Goal: Check status: Check status

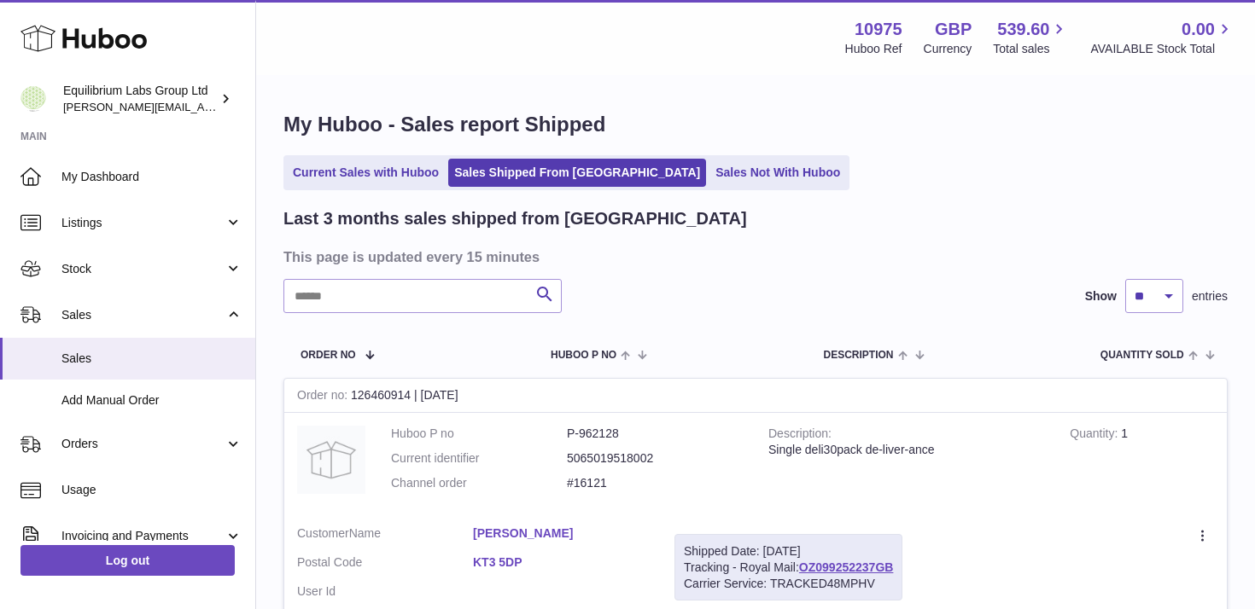
click at [380, 184] on link "Current Sales with Huboo" at bounding box center [366, 173] width 158 height 28
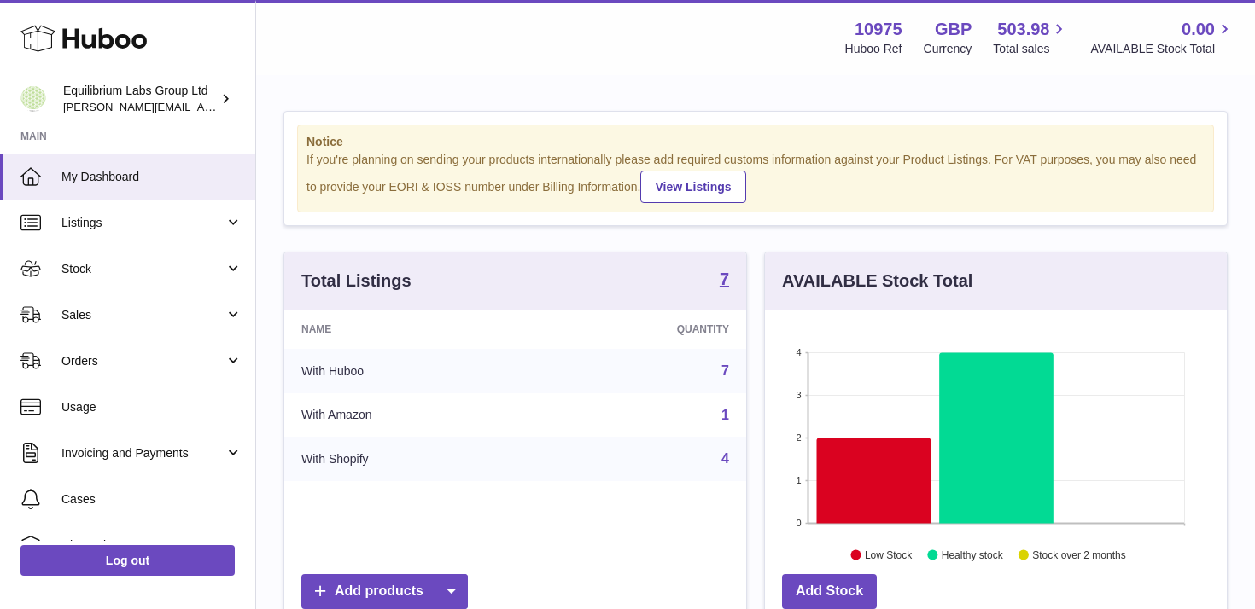
scroll to position [266, 462]
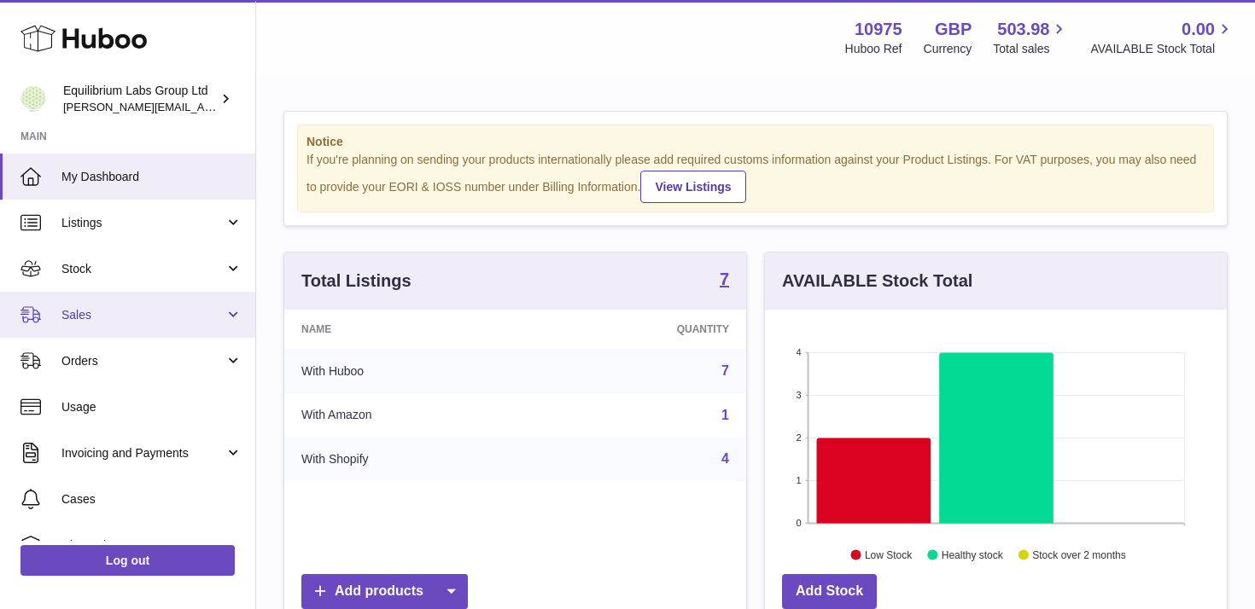
click at [183, 304] on link "Sales" at bounding box center [127, 315] width 255 height 46
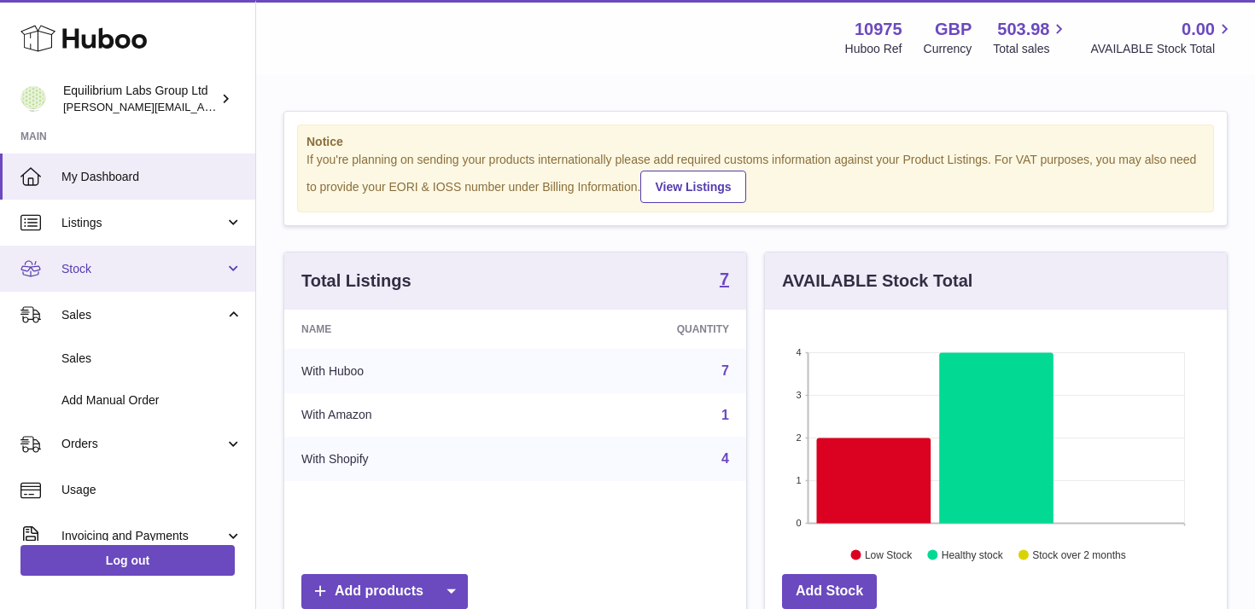
click at [200, 261] on span "Stock" at bounding box center [142, 269] width 163 height 16
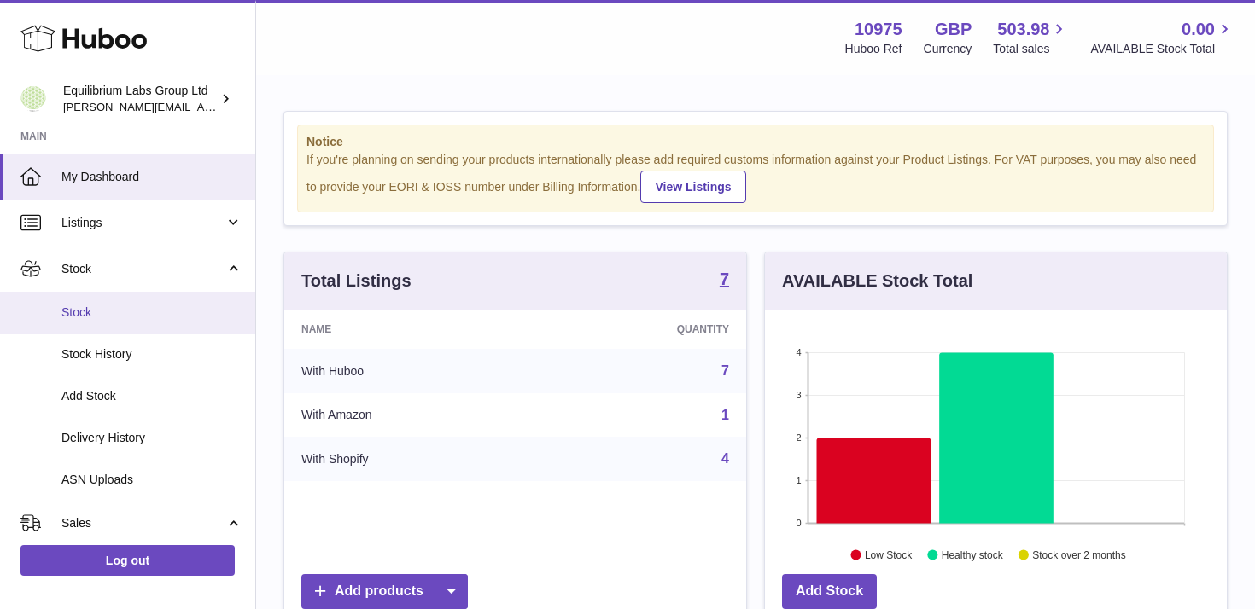
click at [166, 311] on span "Stock" at bounding box center [151, 313] width 181 height 16
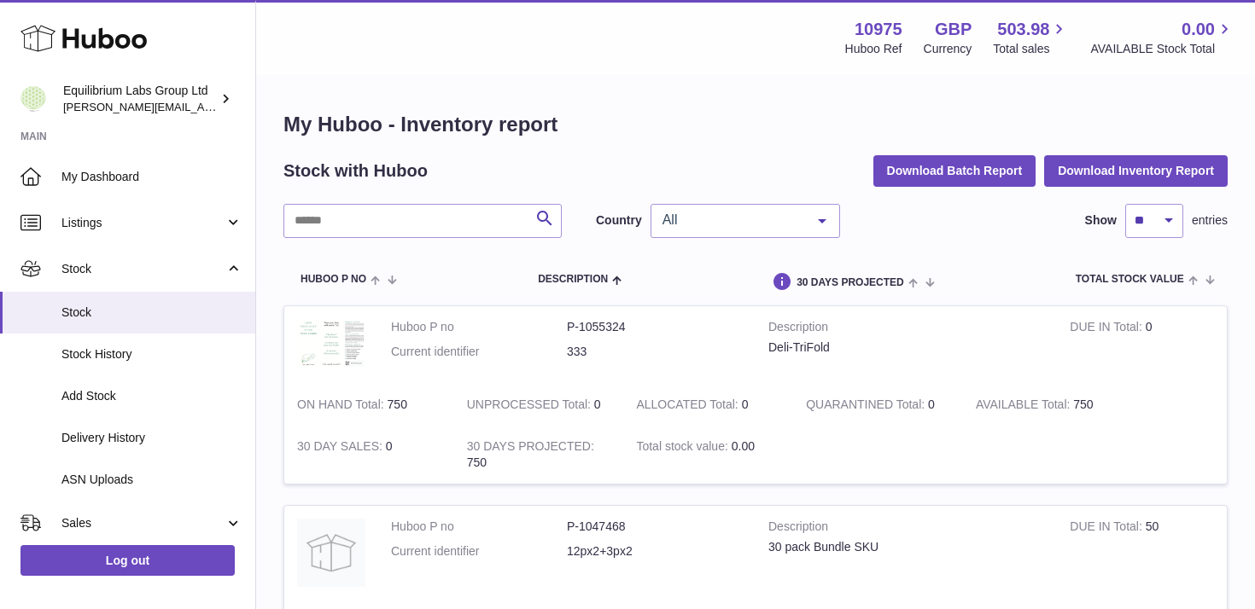
click at [774, 226] on span "All" at bounding box center [731, 220] width 147 height 17
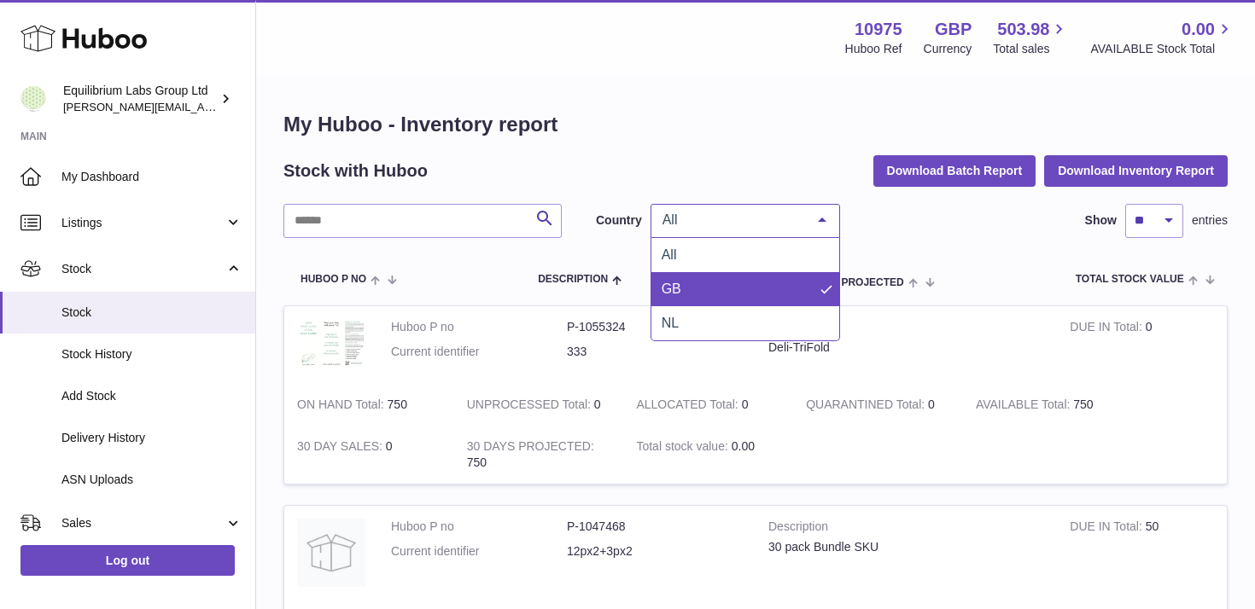
click at [719, 291] on span "GB" at bounding box center [745, 289] width 188 height 34
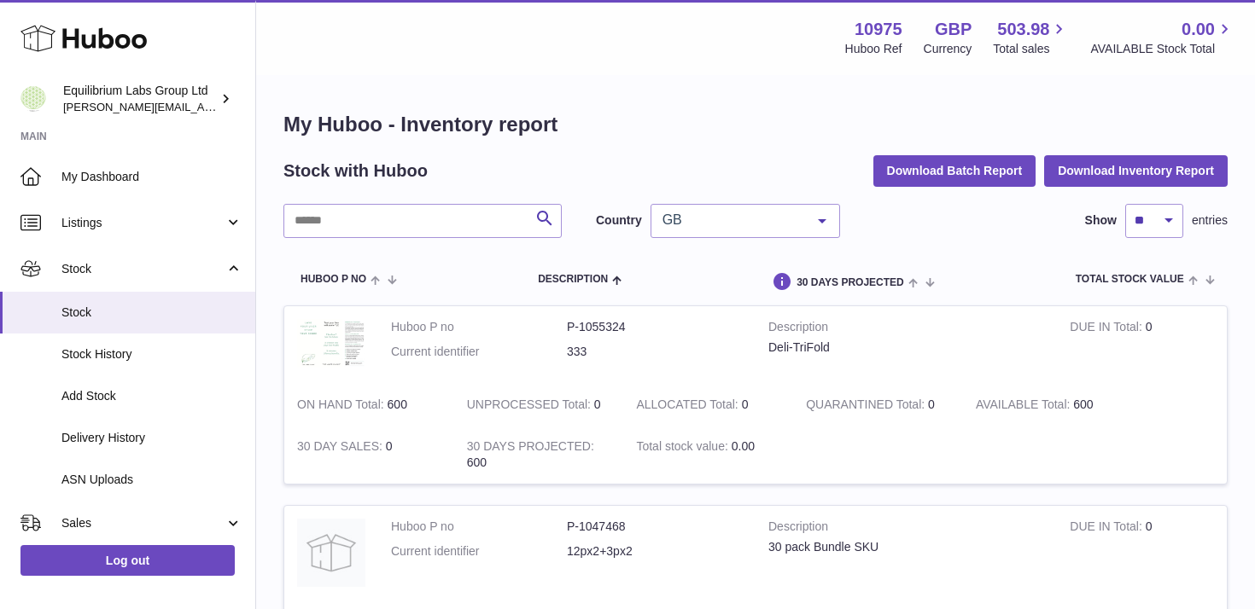
click at [793, 227] on span "GB" at bounding box center [731, 220] width 147 height 17
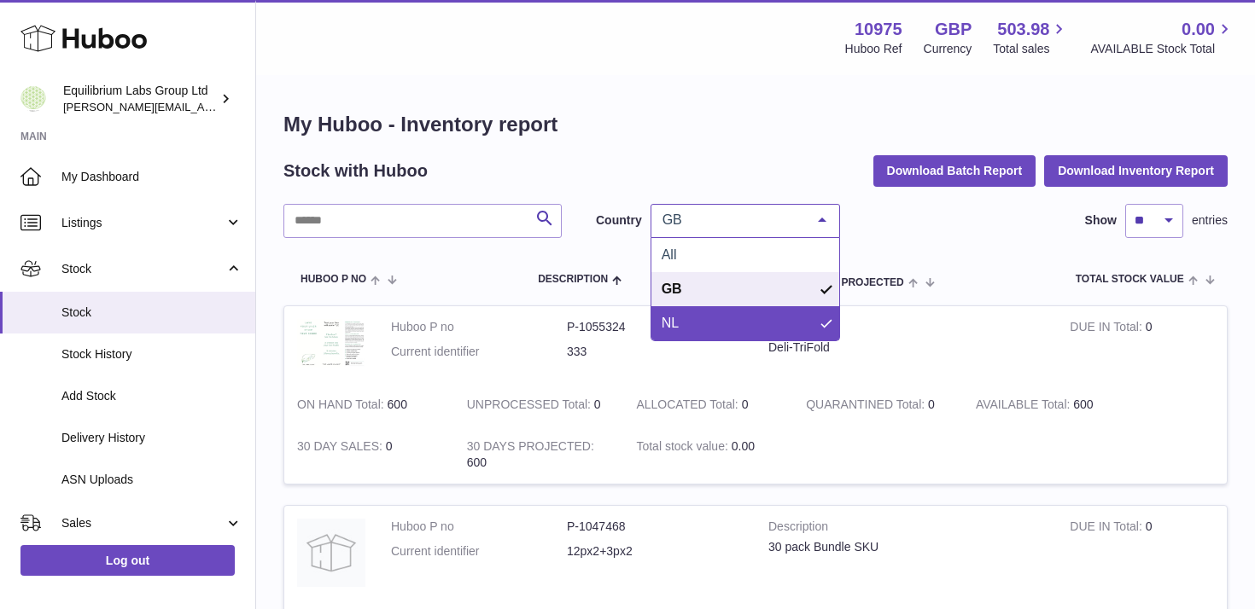
click at [742, 318] on span "NL" at bounding box center [745, 323] width 188 height 34
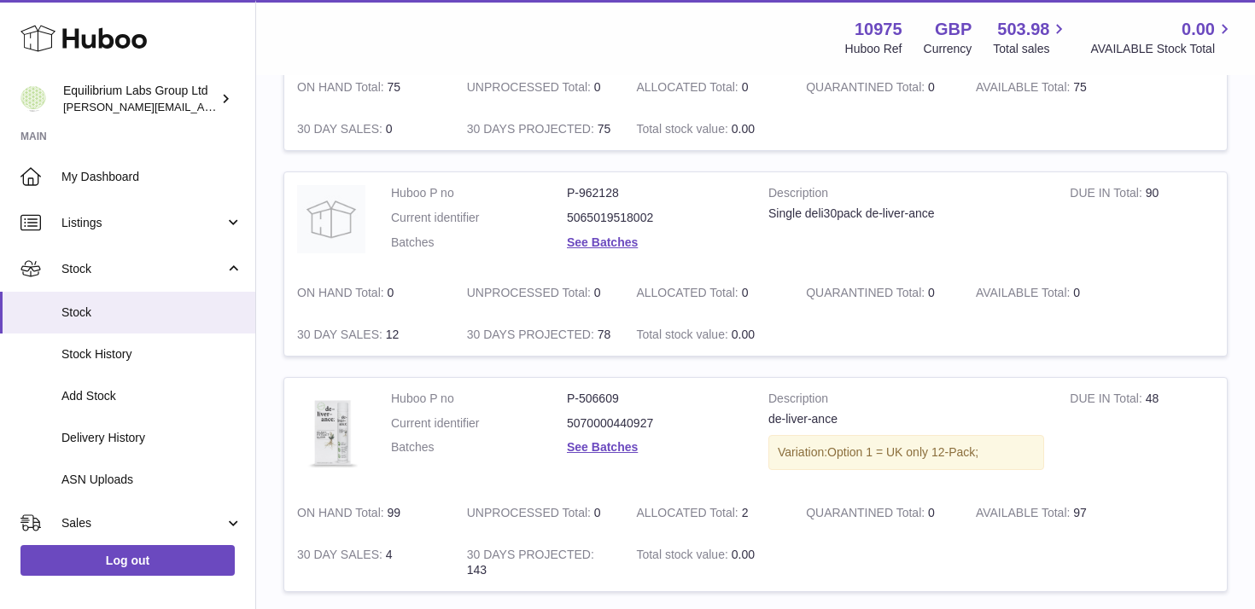
scroll to position [782, 0]
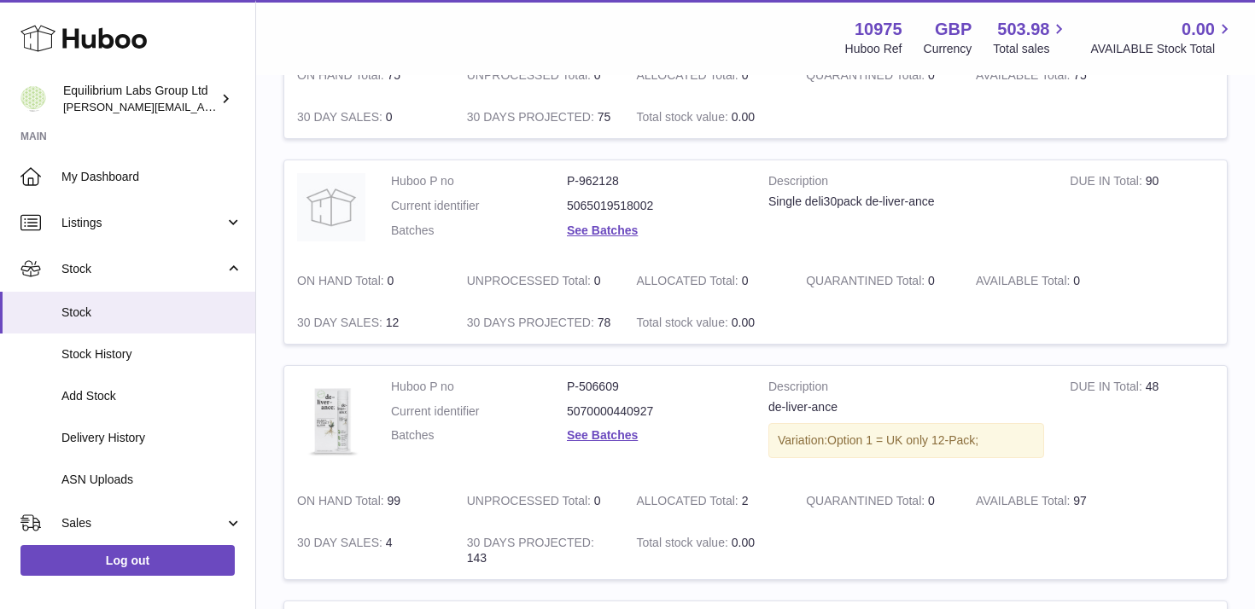
click at [851, 465] on td "Description de-liver-ance Variation: Option 1 = UK only 12-Pack;" at bounding box center [905, 423] width 301 height 114
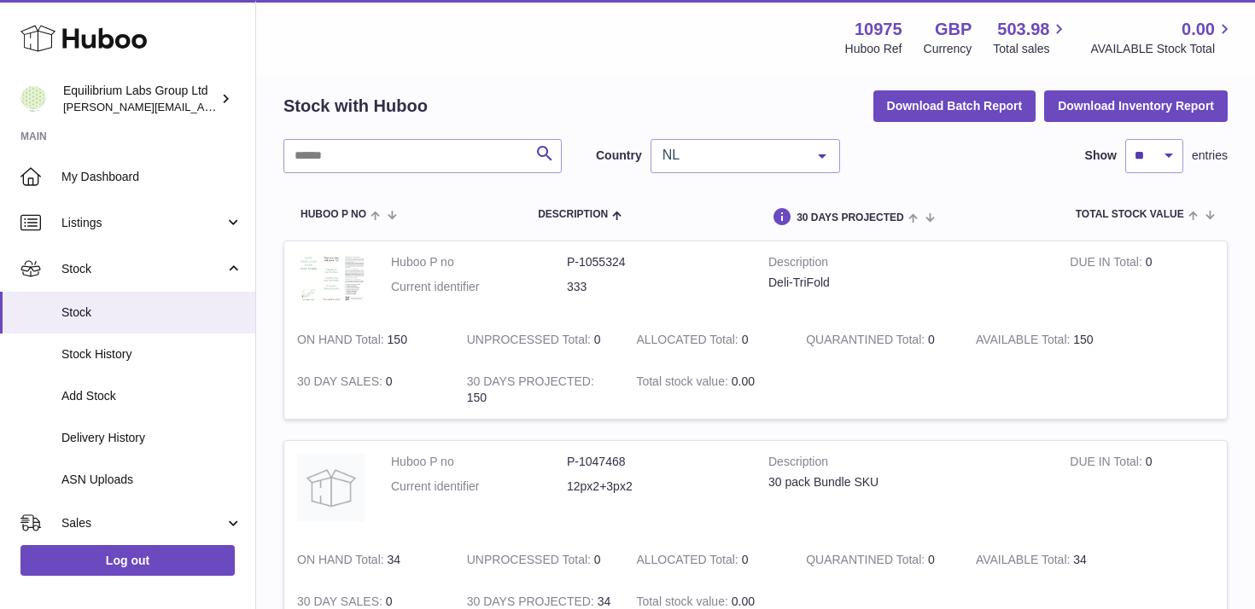
scroll to position [0, 0]
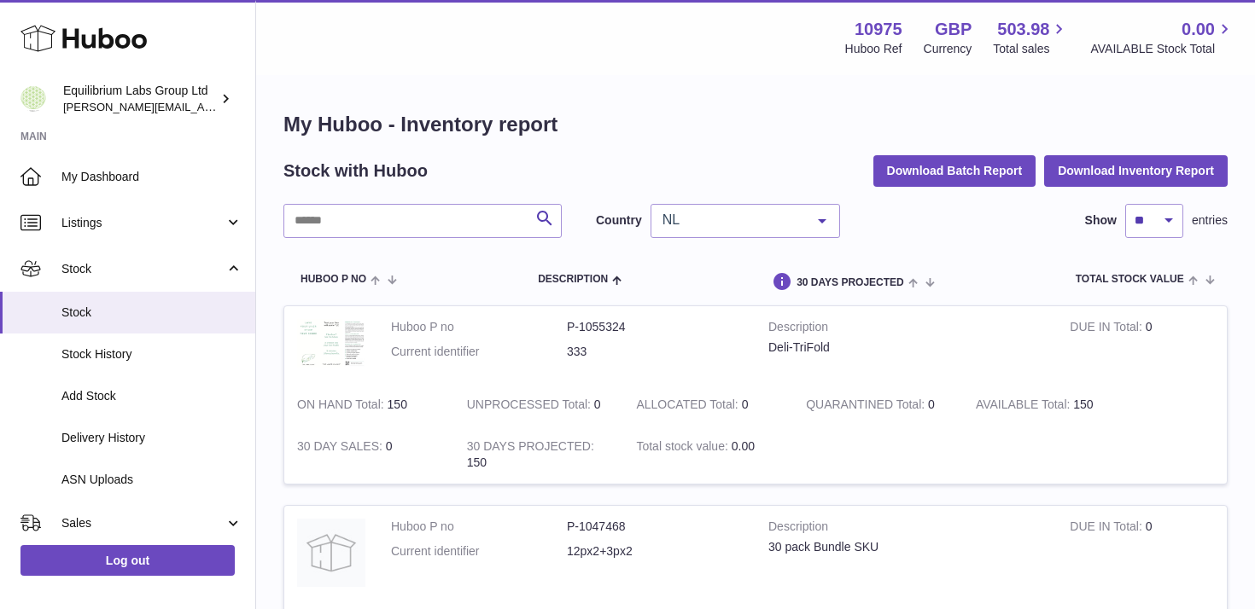
click at [743, 235] on div "NL" at bounding box center [744, 221] width 189 height 34
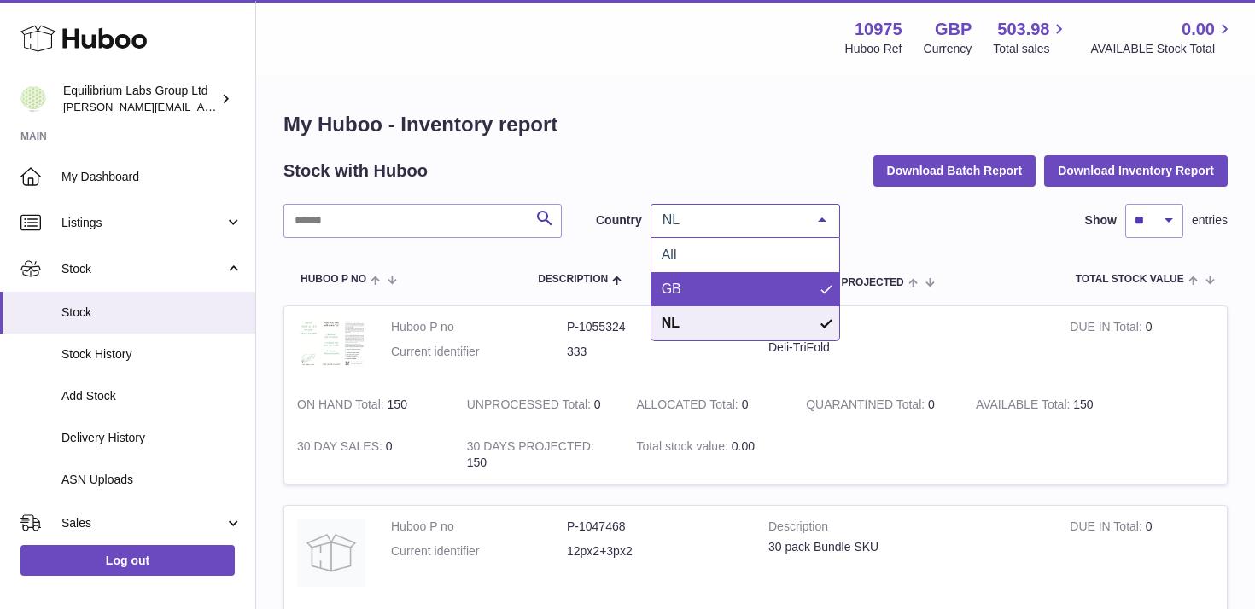
click at [698, 286] on span "GB" at bounding box center [745, 289] width 188 height 34
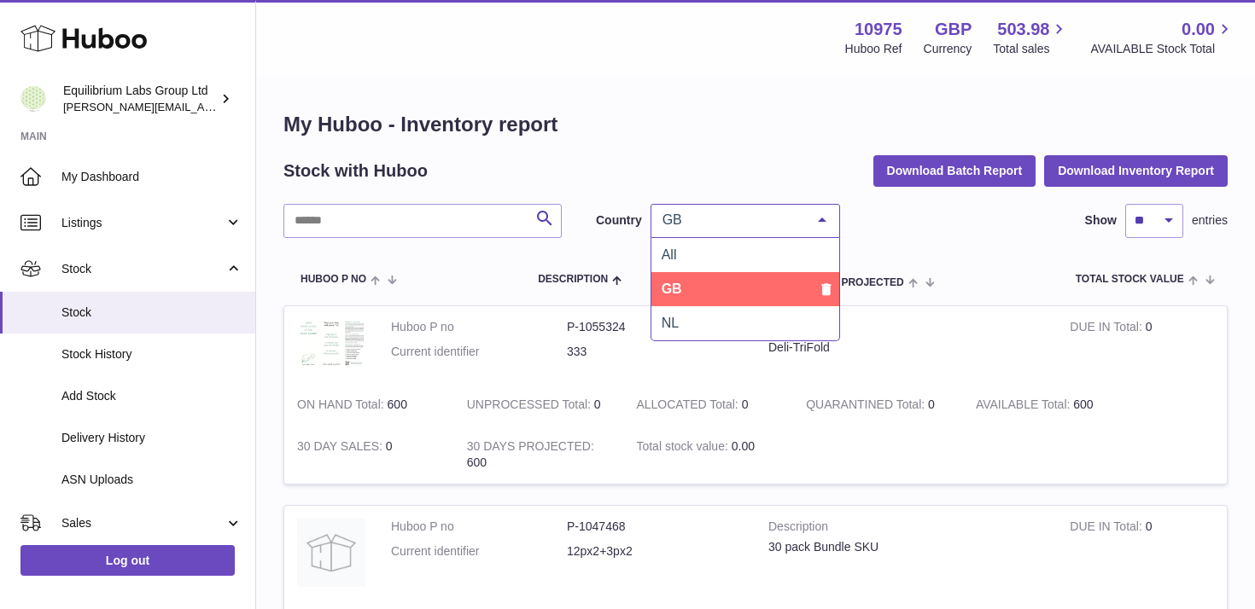
click at [743, 222] on span "GB" at bounding box center [731, 220] width 147 height 17
click at [716, 289] on span "GB" at bounding box center [745, 289] width 188 height 34
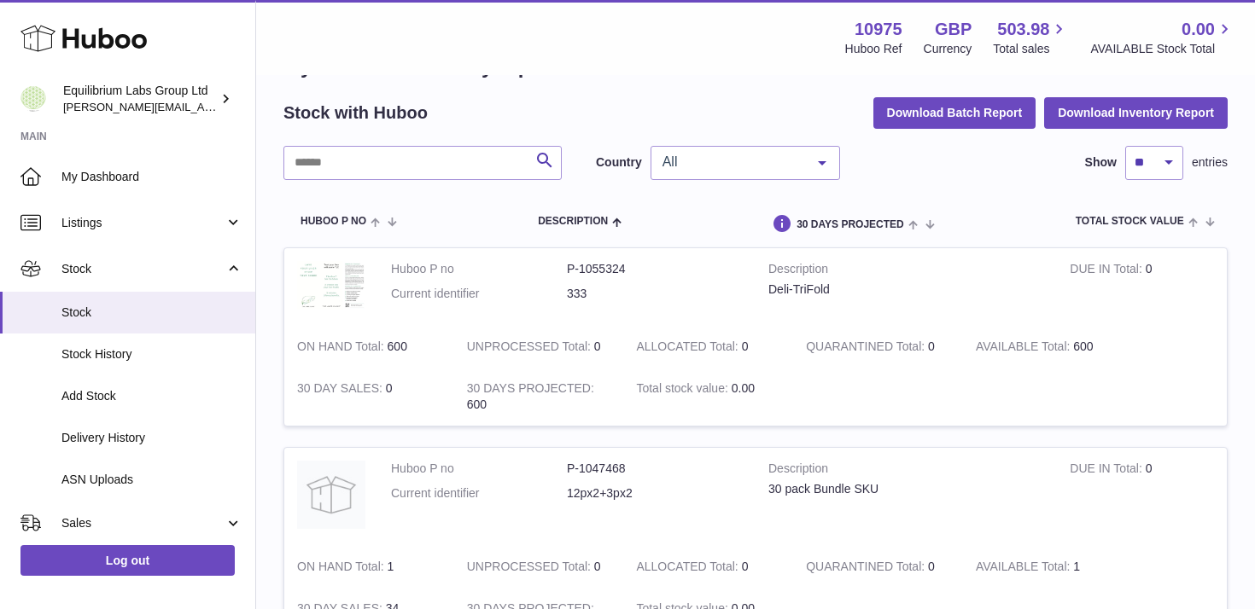
scroll to position [80, 0]
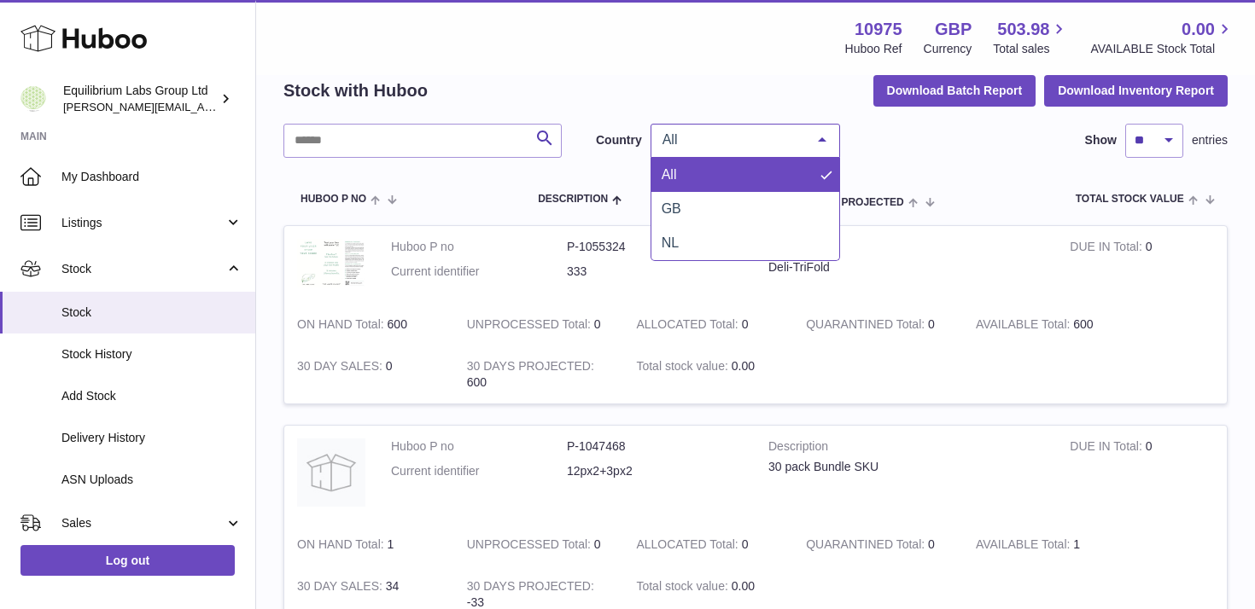
click at [702, 137] on span "All" at bounding box center [731, 139] width 147 height 17
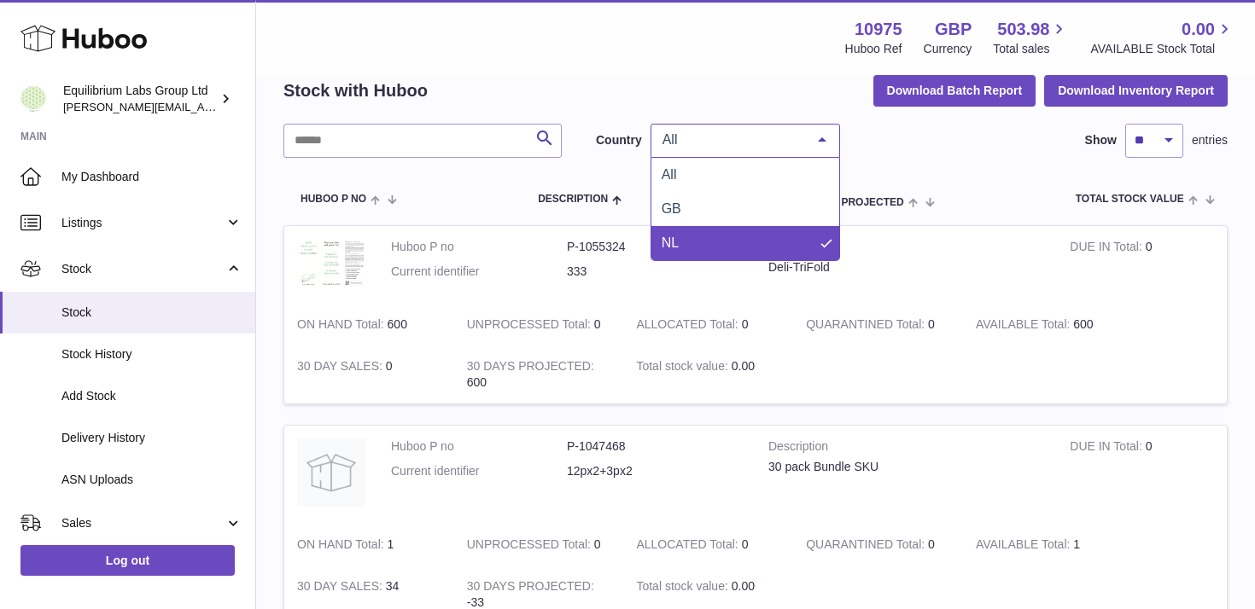
click at [687, 242] on span "NL" at bounding box center [745, 243] width 188 height 34
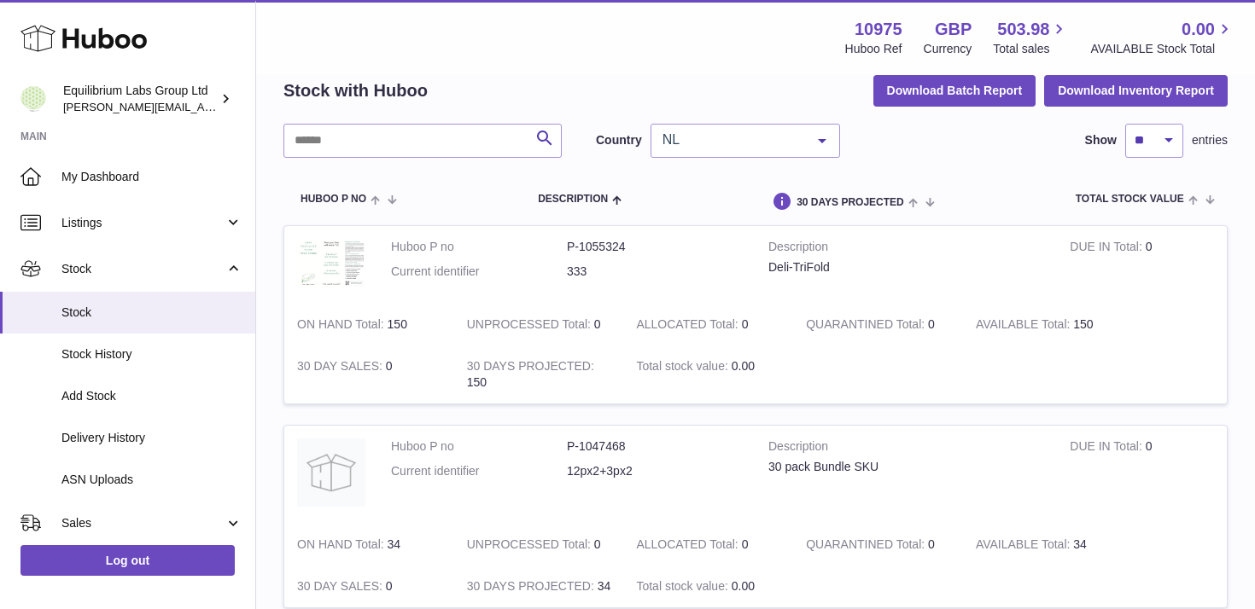
scroll to position [125, 0]
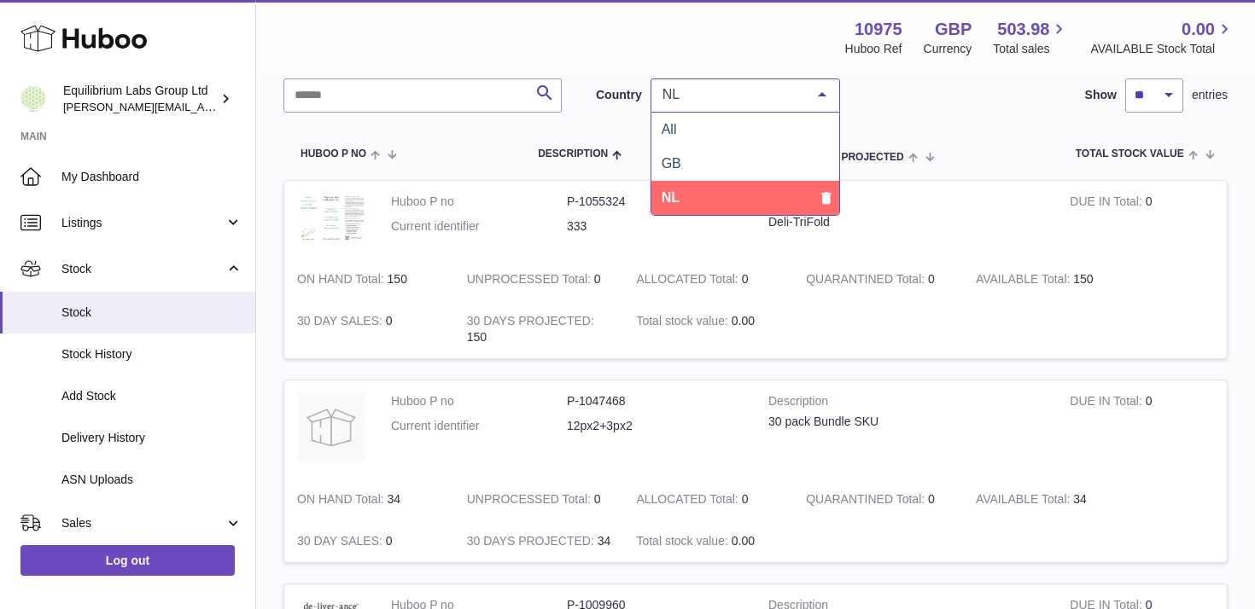
click at [719, 101] on span "NL" at bounding box center [731, 94] width 147 height 17
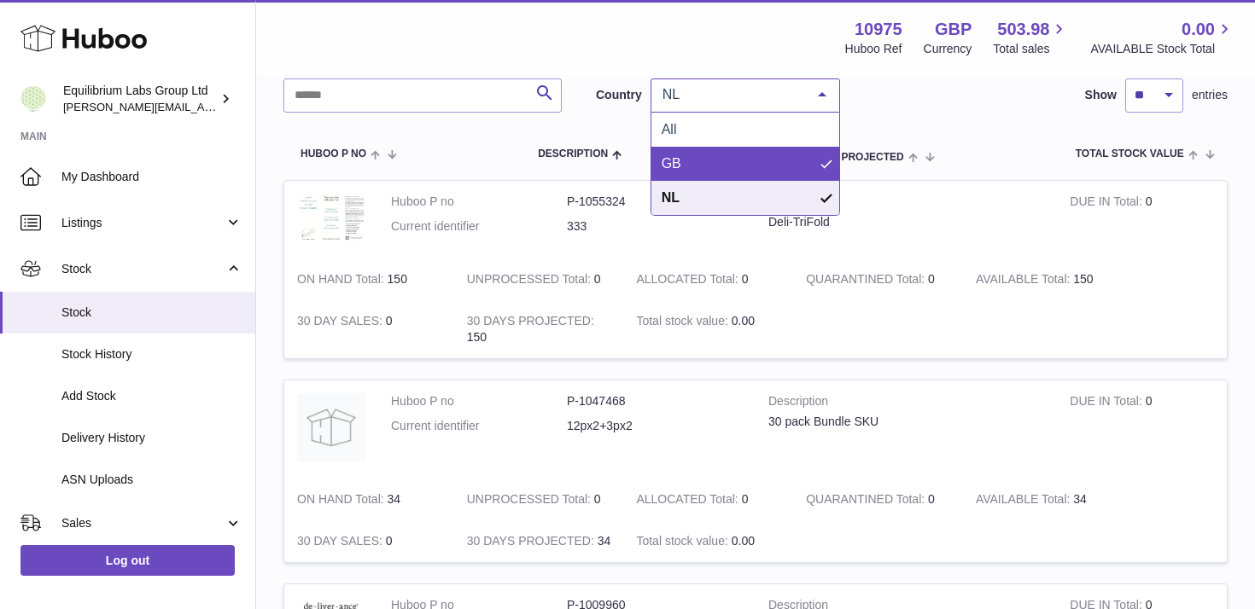
click at [690, 158] on span "GB" at bounding box center [745, 164] width 188 height 34
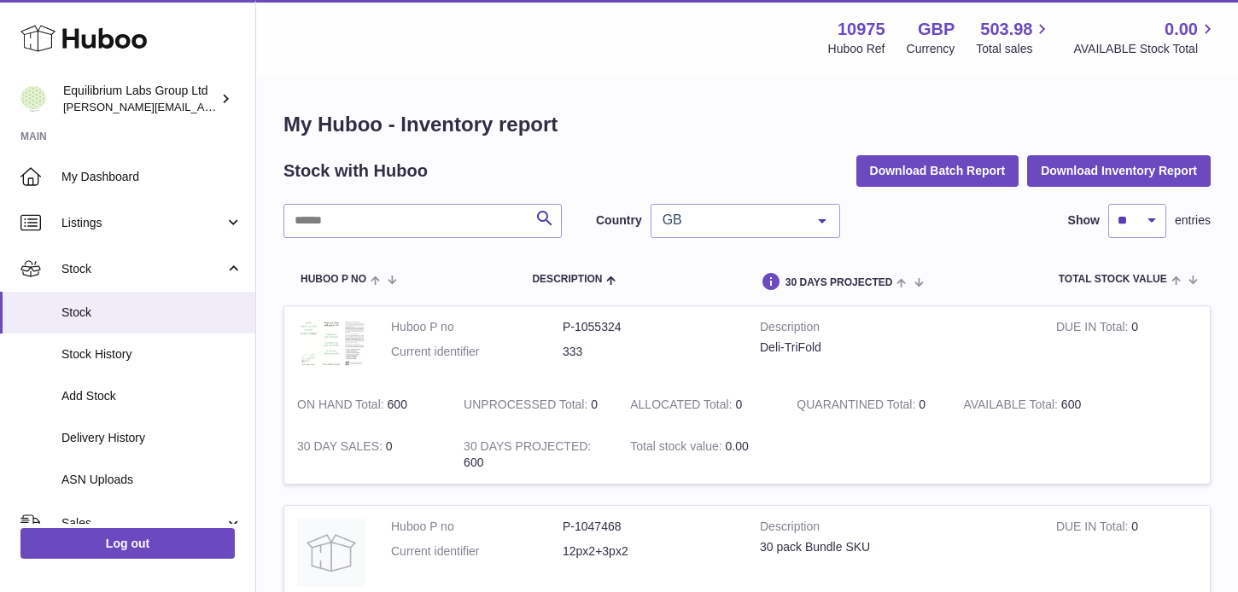
click at [752, 230] on div "GB" at bounding box center [744, 221] width 189 height 34
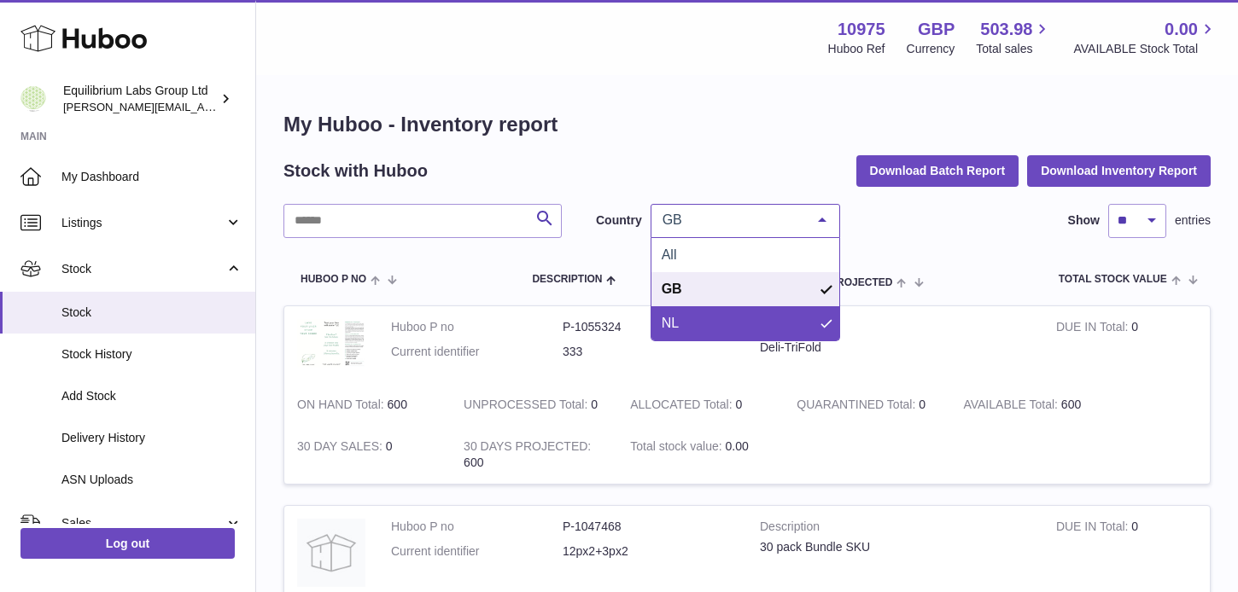
click at [689, 315] on span "NL" at bounding box center [745, 323] width 188 height 34
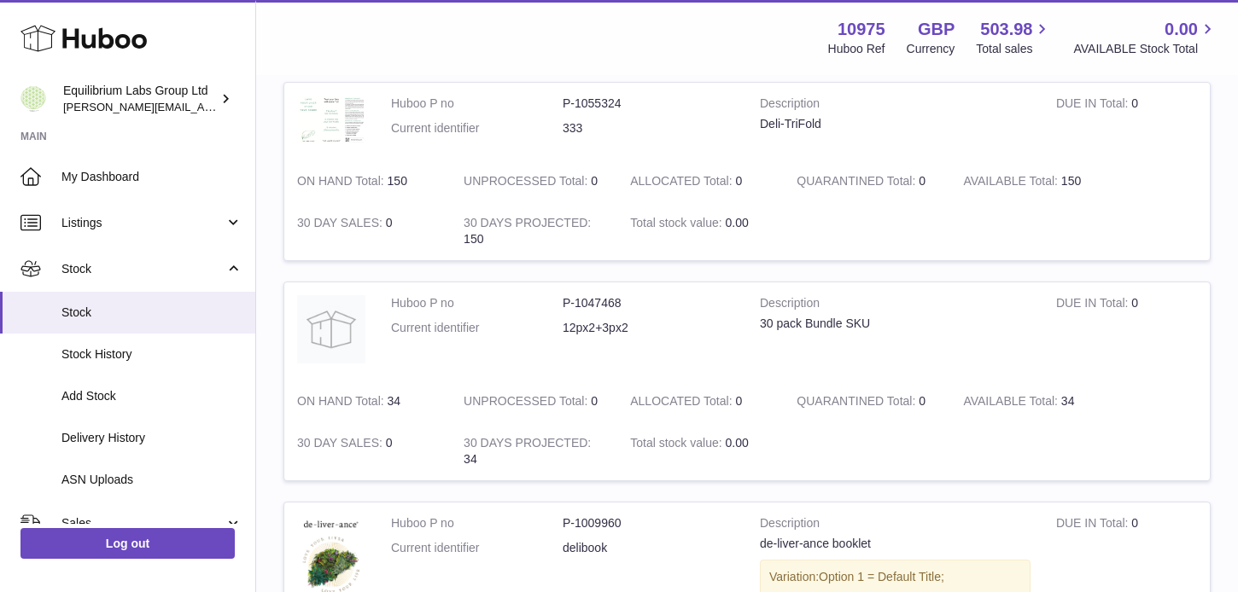
scroll to position [243, 0]
